Goal: Task Accomplishment & Management: Manage account settings

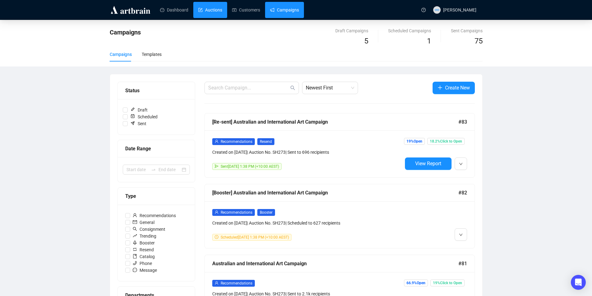
click at [198, 10] on link "Auctions" at bounding box center [210, 10] width 24 height 16
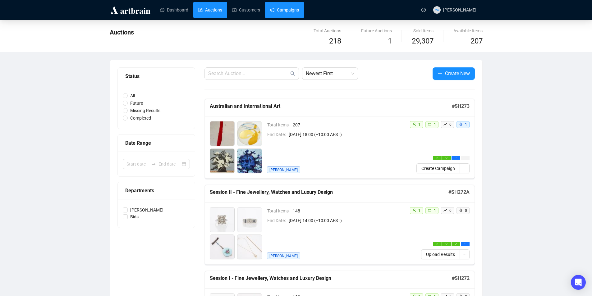
click at [279, 6] on link "Campaigns" at bounding box center [284, 10] width 29 height 16
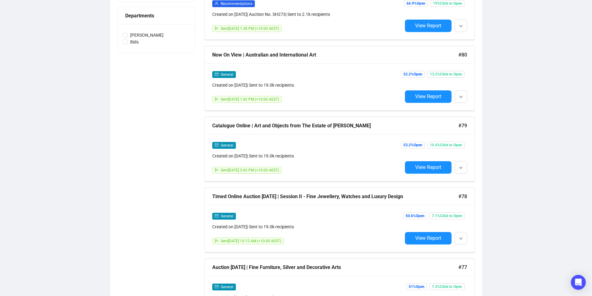
scroll to position [186, 0]
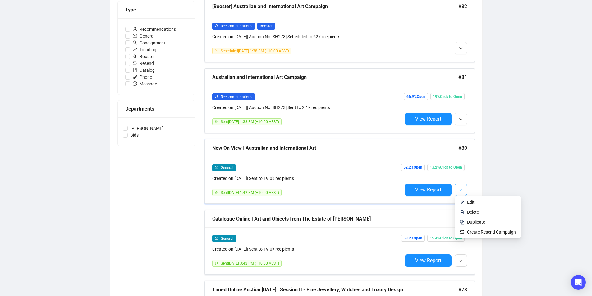
click at [458, 185] on button "button" at bounding box center [461, 190] width 12 height 12
click at [469, 220] on span "Duplicate" at bounding box center [476, 222] width 18 height 5
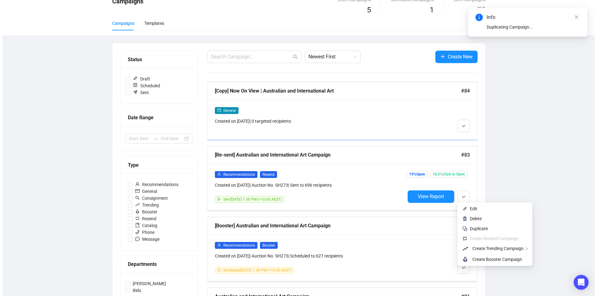
scroll to position [0, 0]
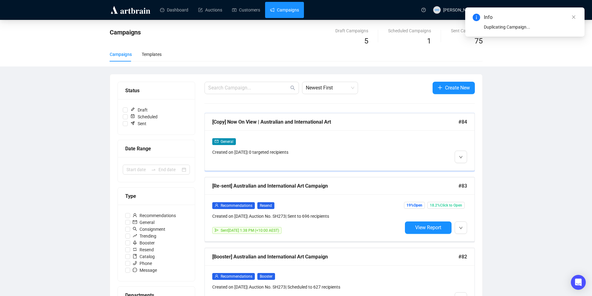
click at [358, 127] on div "[Copy] Now On View | Australian and International Art #84" at bounding box center [340, 121] width 270 height 17
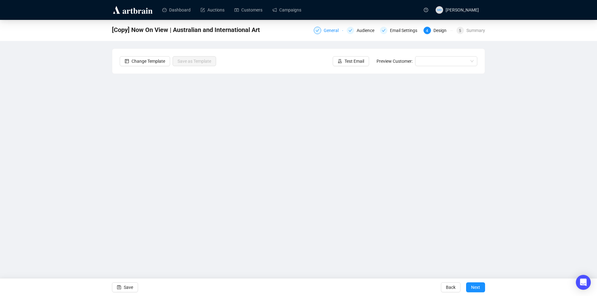
click at [332, 31] on div "General" at bounding box center [333, 30] width 19 height 7
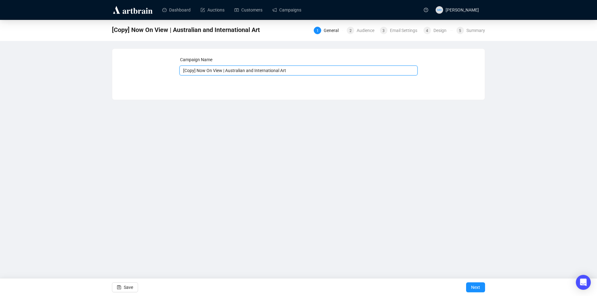
drag, startPoint x: 223, startPoint y: 71, endPoint x: 172, endPoint y: 71, distance: 50.4
click at [172, 71] on div "Campaign Name [Copy] Now On View | Australian and International Art Save Next" at bounding box center [298, 69] width 357 height 27
type input "Last Weekend To View | Australian and International Art"
click at [122, 291] on button "Save" at bounding box center [125, 288] width 26 height 10
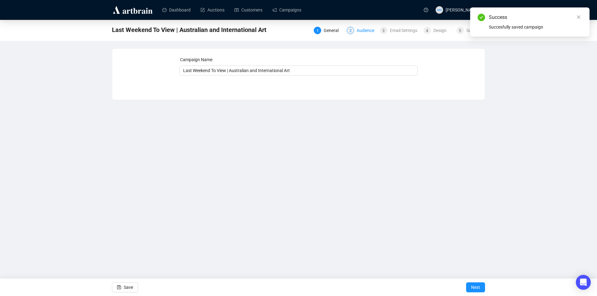
click at [355, 31] on div "2 Audience" at bounding box center [361, 30] width 29 height 7
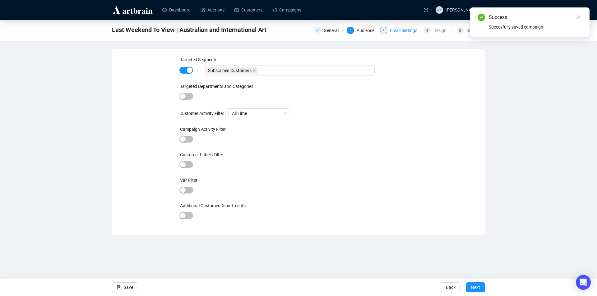
click at [401, 30] on div "Email Settings" at bounding box center [405, 30] width 31 height 7
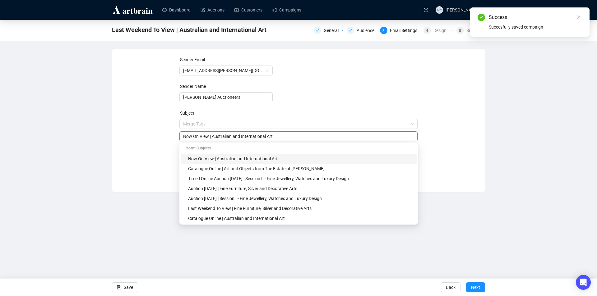
drag, startPoint x: 209, startPoint y: 126, endPoint x: 173, endPoint y: 130, distance: 36.3
click at [173, 130] on div "Sender Email [EMAIL_ADDRESS][PERSON_NAME][DOMAIN_NAME] Sender Name [PERSON_NAME…" at bounding box center [298, 115] width 357 height 119
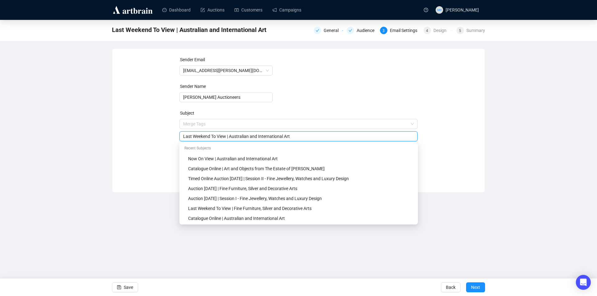
type input "Last Weekend To View | Australian and International Art"
click at [156, 207] on div "Dashboard Auctions Customers Campaigns MW [PERSON_NAME] Last Weekend To View | …" at bounding box center [298, 148] width 597 height 296
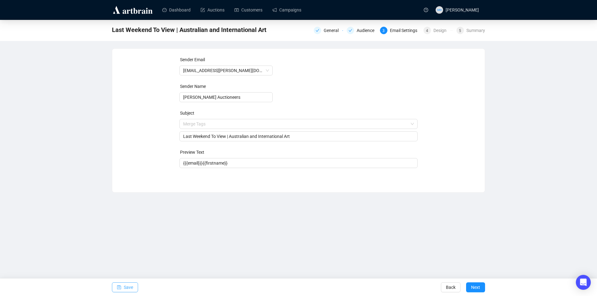
click at [128, 287] on span "Save" at bounding box center [128, 287] width 9 height 17
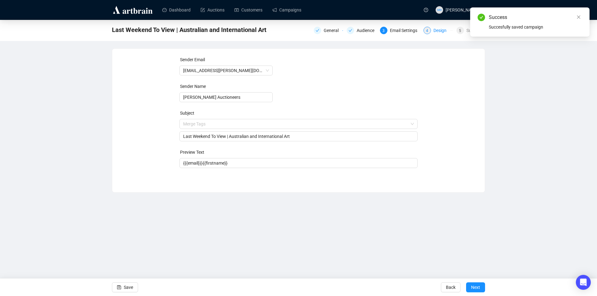
click at [438, 31] on div "Design" at bounding box center [441, 30] width 17 height 7
